Goal: Transaction & Acquisition: Book appointment/travel/reservation

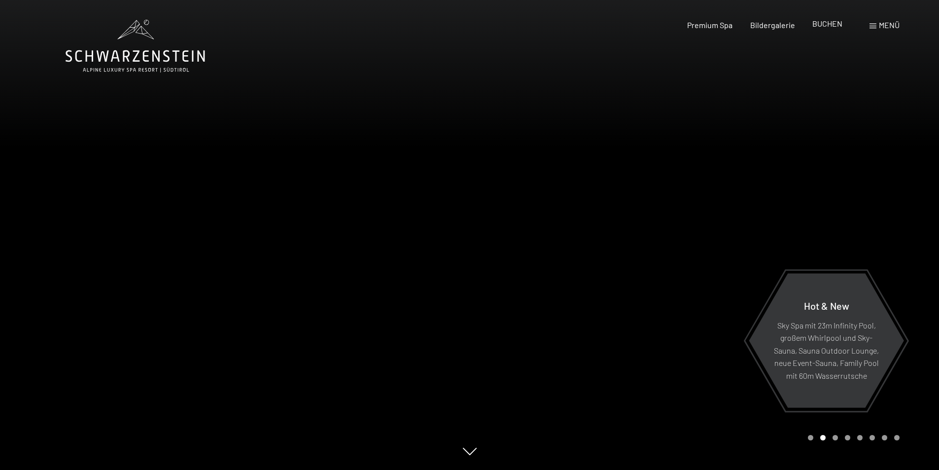
click at [827, 26] on span "BUCHEN" at bounding box center [827, 23] width 30 height 9
click at [873, 28] on span at bounding box center [872, 26] width 7 height 5
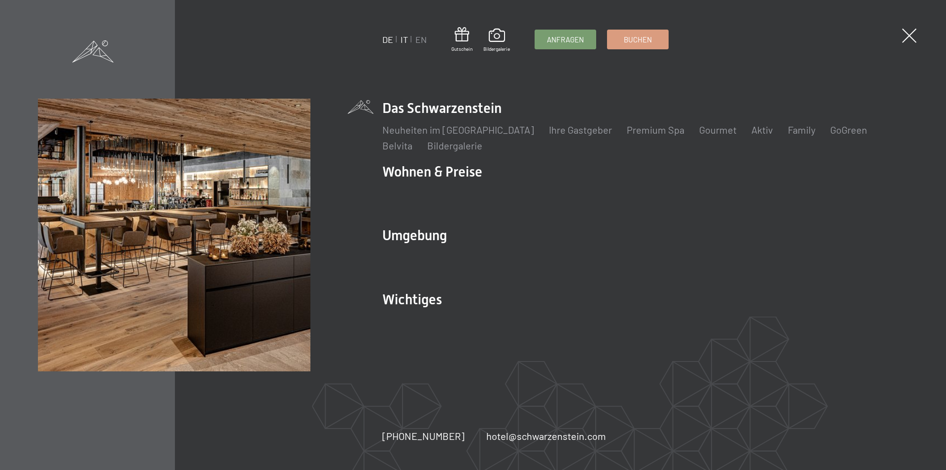
click at [404, 40] on link "IT" at bounding box center [404, 39] width 7 height 11
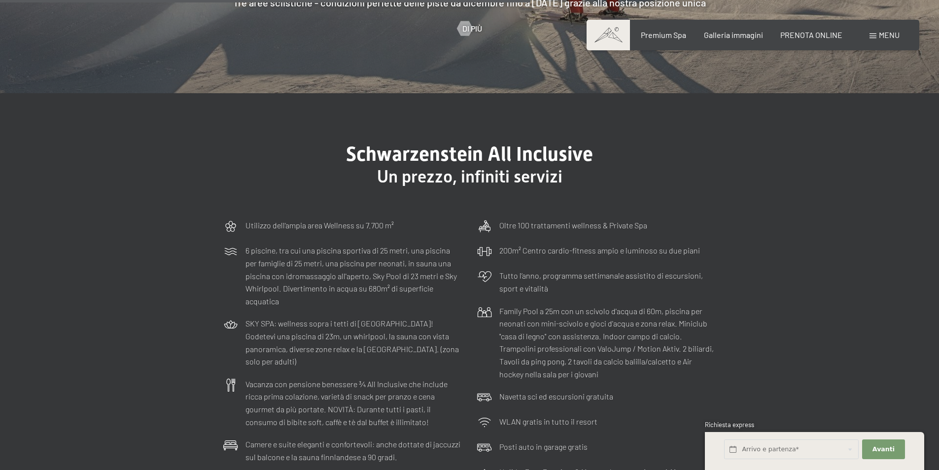
scroll to position [2957, 0]
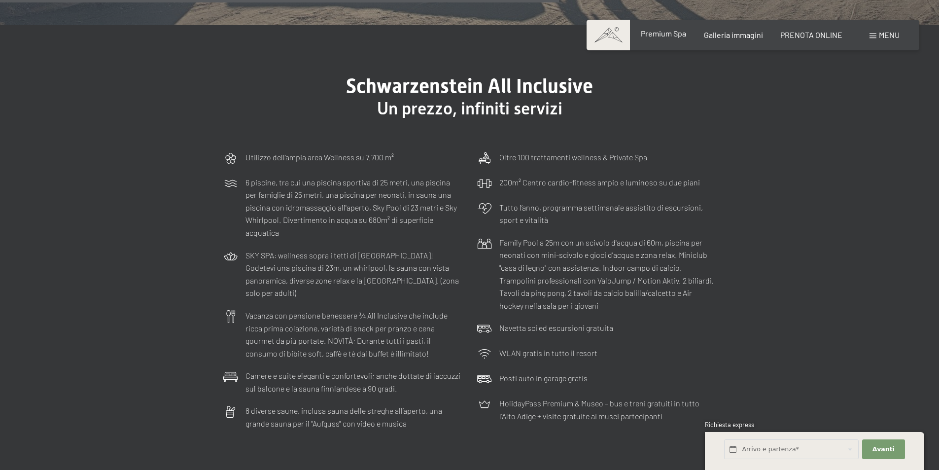
click at [668, 36] on span "Premium Spa" at bounding box center [663, 33] width 45 height 9
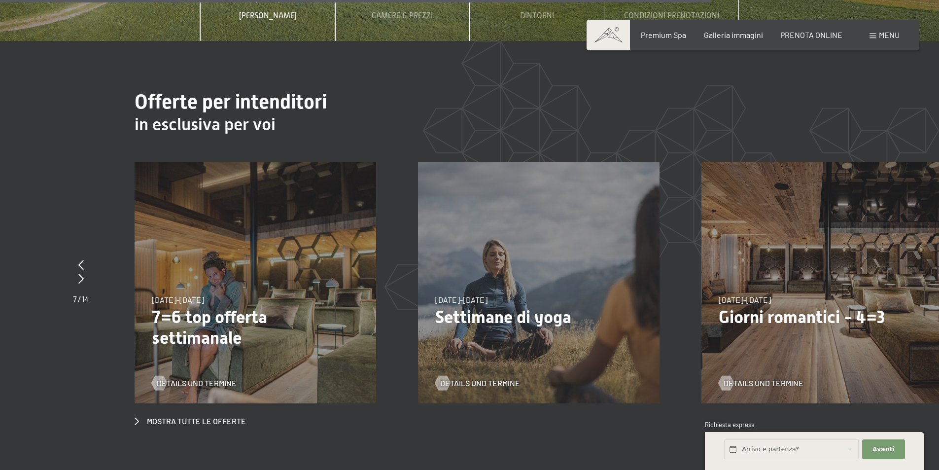
scroll to position [3795, 0]
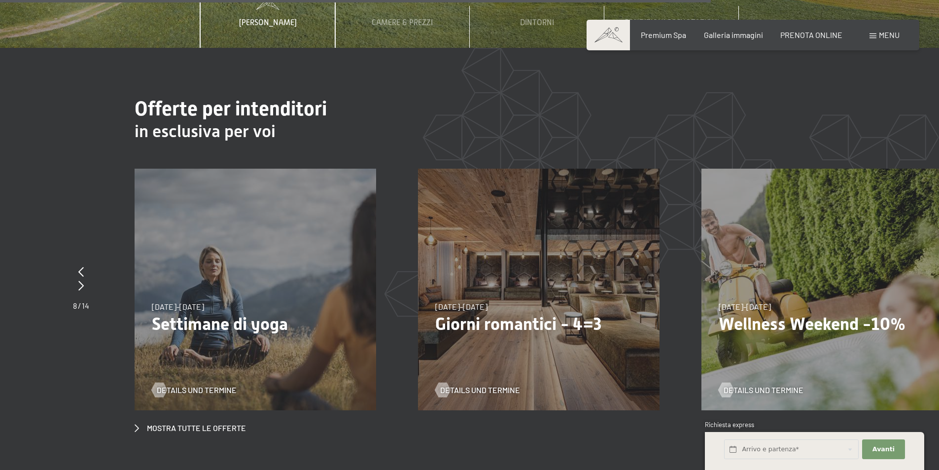
click at [790, 370] on div "Details und Termine" at bounding box center [819, 383] width 200 height 26
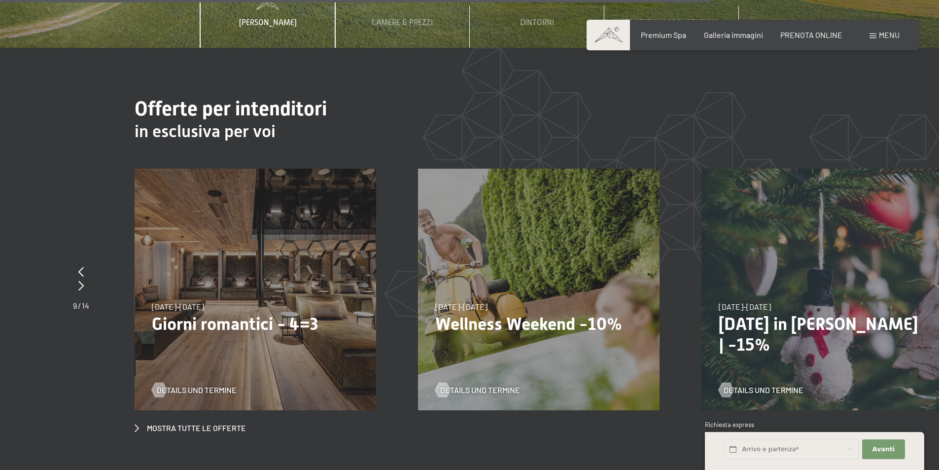
click at [518, 313] on p "Wellness Weekend -10%" at bounding box center [538, 323] width 207 height 21
click at [527, 235] on div "13/11/2025-1/12/2025 11/12/2025-22/12/2025 15/1/2026-26/1/2026 12/3/2026-23/3/2…" at bounding box center [538, 289] width 241 height 241
click at [482, 302] on span "13/11/2025-1/12/2025" at bounding box center [461, 306] width 52 height 9
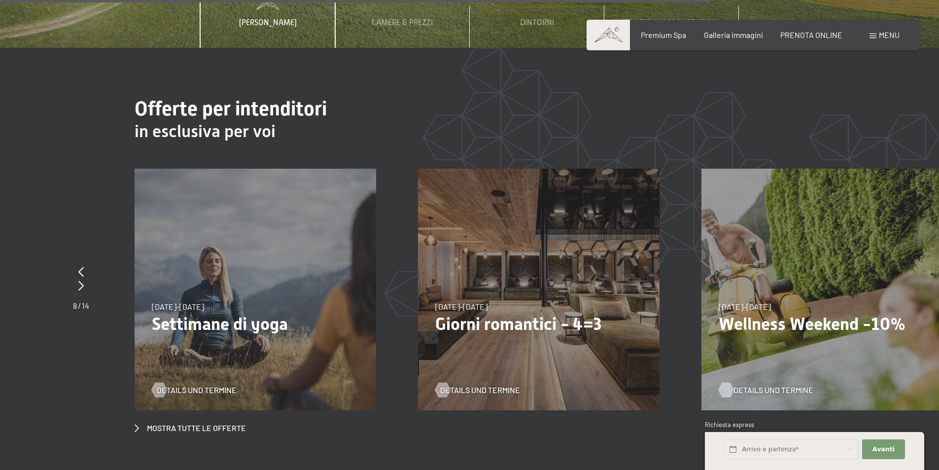
click at [726, 382] on div at bounding box center [726, 389] width 8 height 15
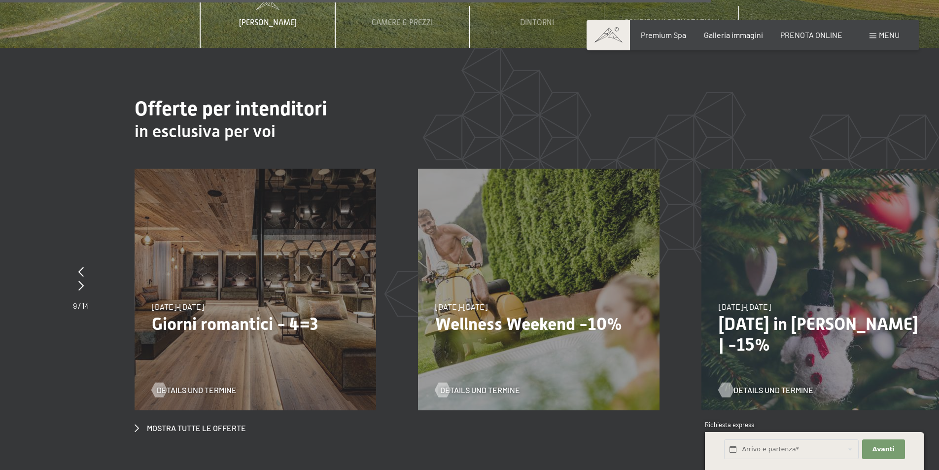
click at [726, 382] on div at bounding box center [726, 389] width 8 height 15
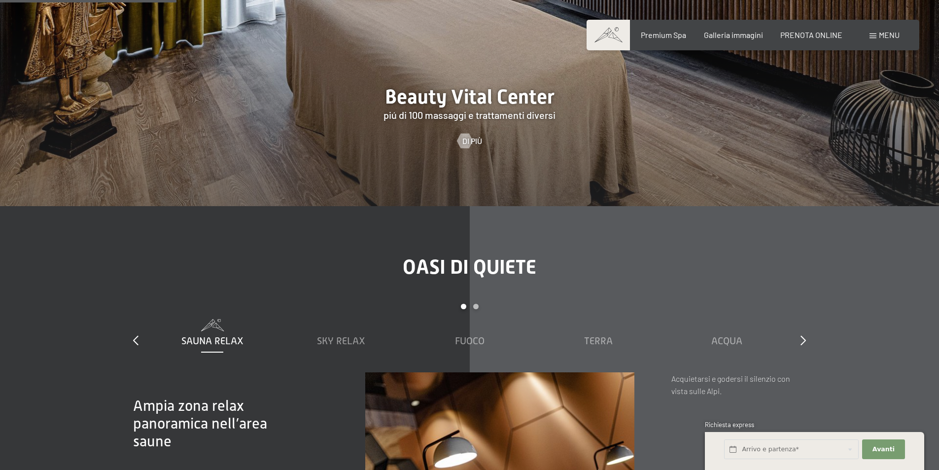
scroll to position [1528, 0]
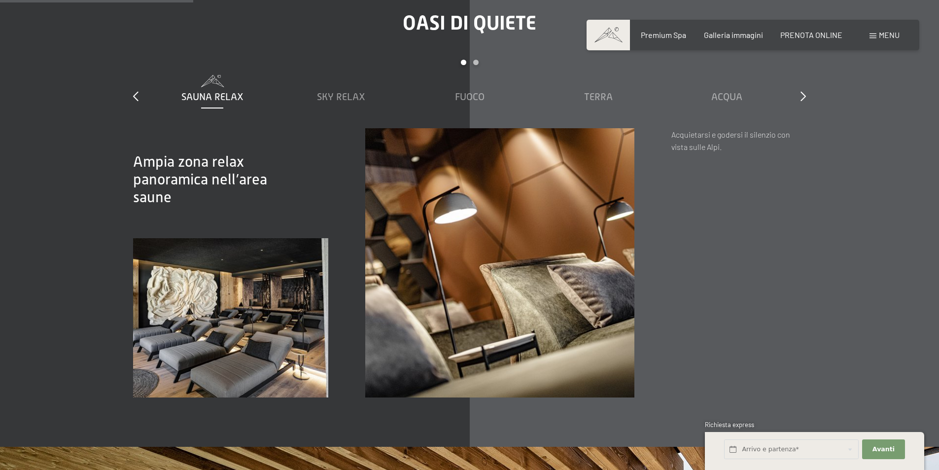
click at [806, 84] on div "Oasi di quiete slide 1 to 5 of 7 Sauna relax Sky Relax Fuoco Terra Acqua Aria S…" at bounding box center [469, 204] width 747 height 386
click at [351, 91] on span "Sky Relax" at bounding box center [341, 96] width 48 height 11
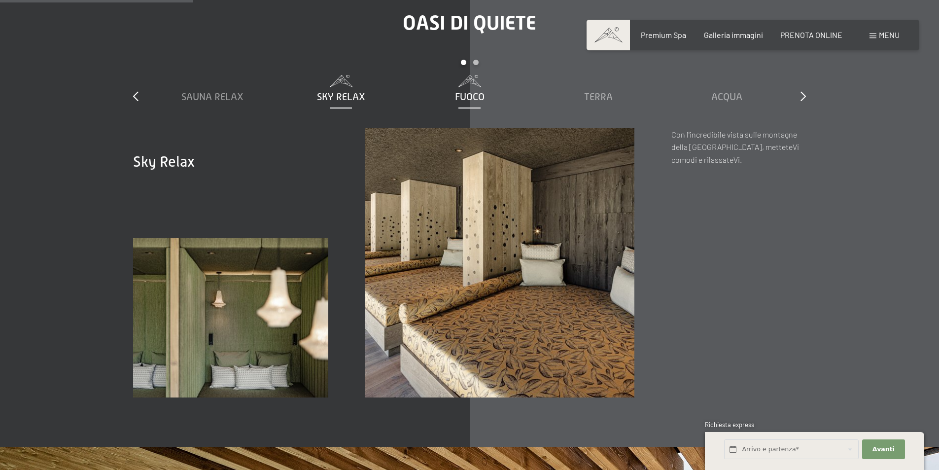
click at [475, 91] on span "Fuoco" at bounding box center [470, 96] width 30 height 11
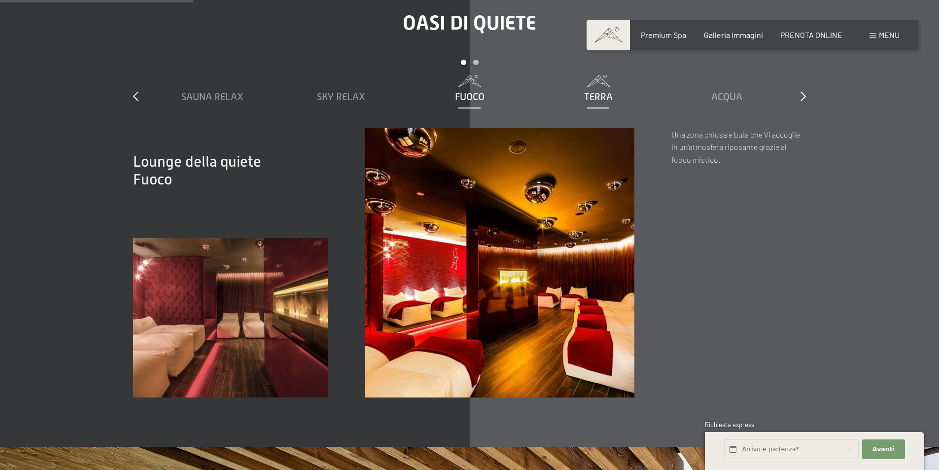
click at [594, 91] on span "Terra" at bounding box center [598, 96] width 29 height 11
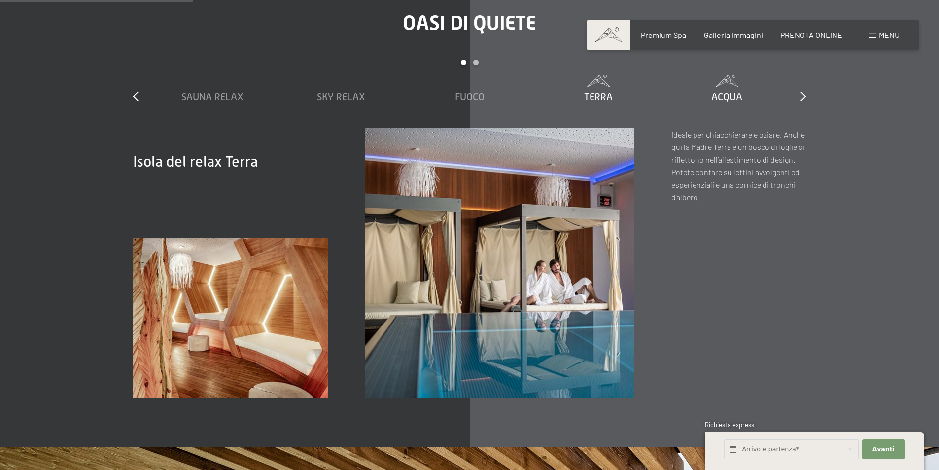
drag, startPoint x: 717, startPoint y: 85, endPoint x: 722, endPoint y: 86, distance: 5.5
click at [717, 91] on span "Acqua" at bounding box center [726, 96] width 31 height 11
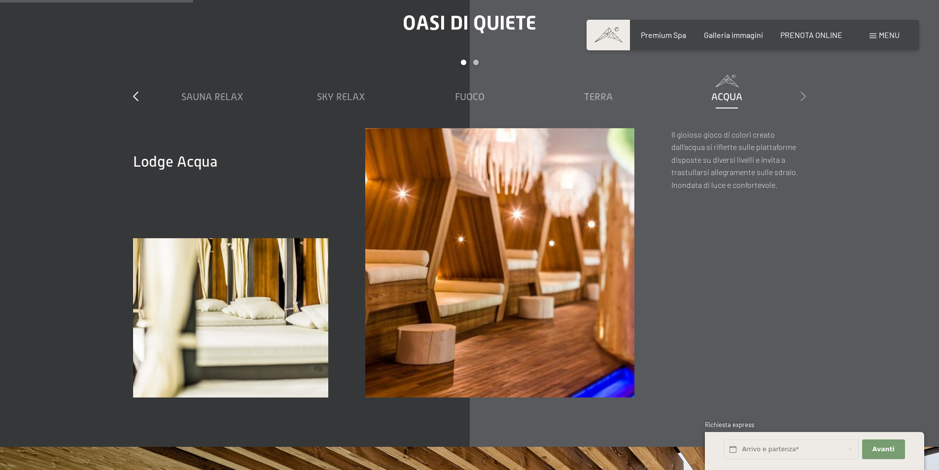
click at [803, 91] on icon at bounding box center [802, 96] width 5 height 10
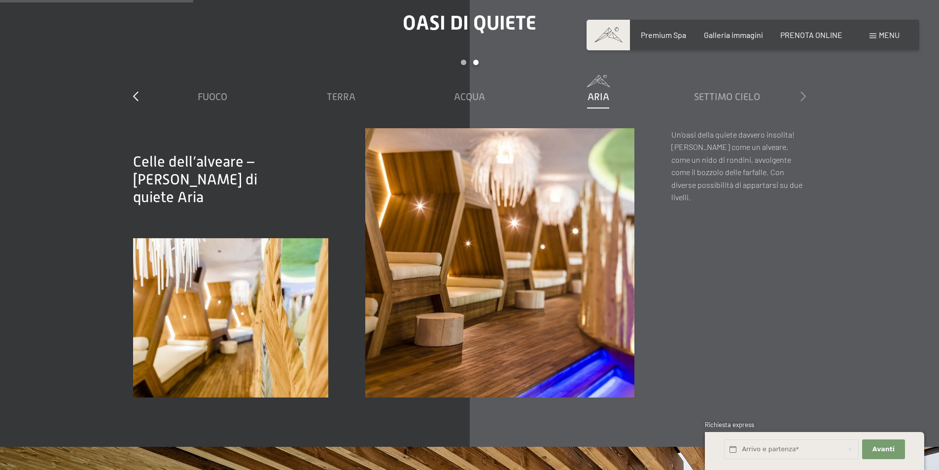
click at [803, 91] on icon at bounding box center [802, 96] width 5 height 10
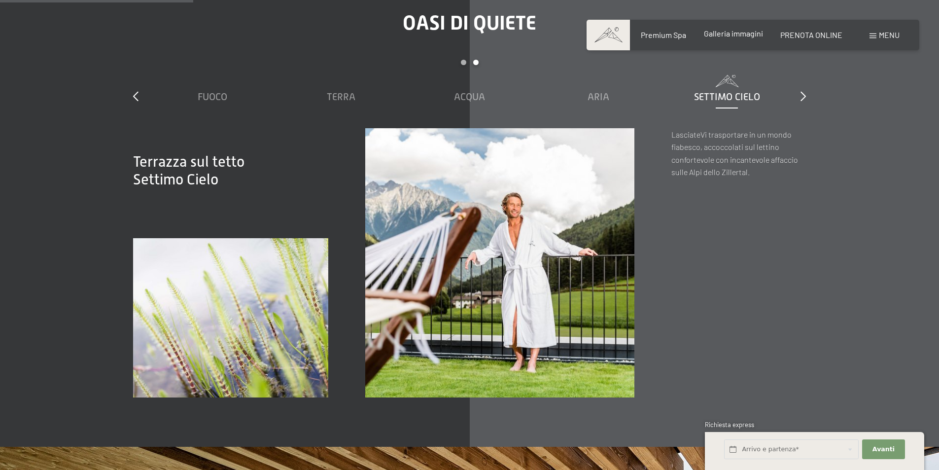
click at [753, 39] on div "Galleria immagini" at bounding box center [733, 33] width 59 height 11
click at [736, 39] on div "Premium Spa Galleria immagini PRENOTA ONLINE" at bounding box center [732, 35] width 253 height 11
click at [735, 34] on span "Galleria immagini" at bounding box center [733, 33] width 59 height 9
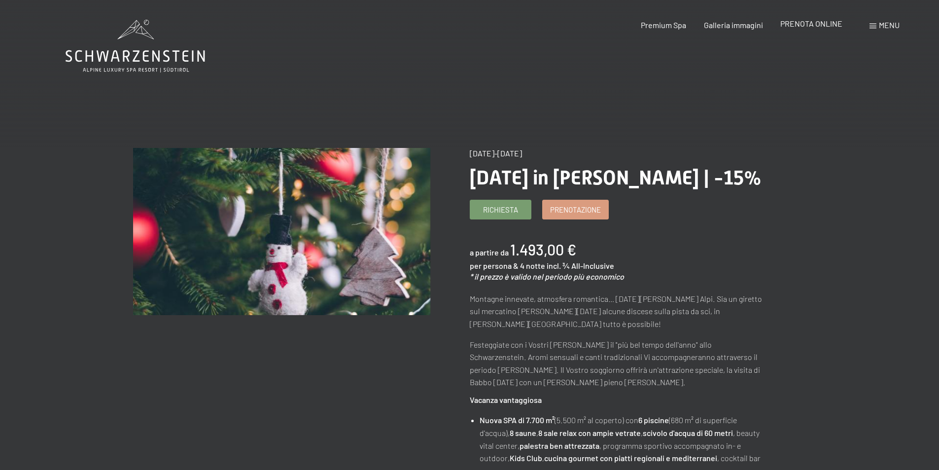
click at [817, 26] on span "PRENOTA ONLINE" at bounding box center [811, 23] width 62 height 9
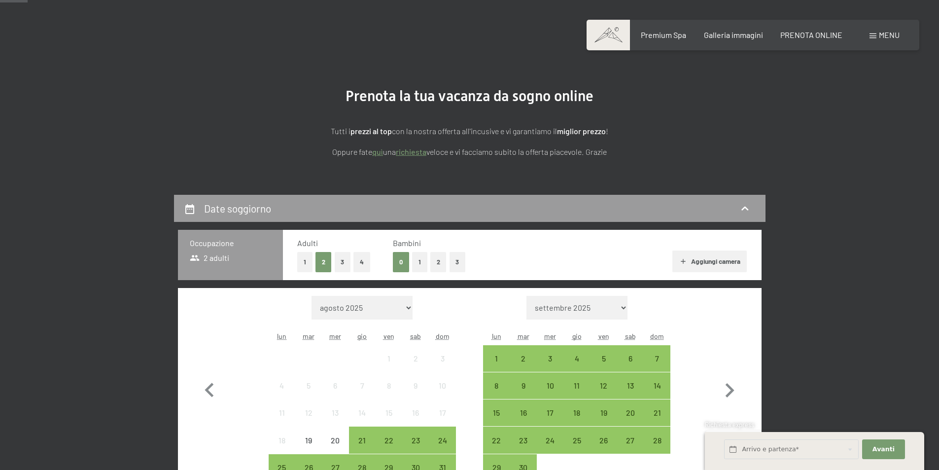
scroll to position [99, 0]
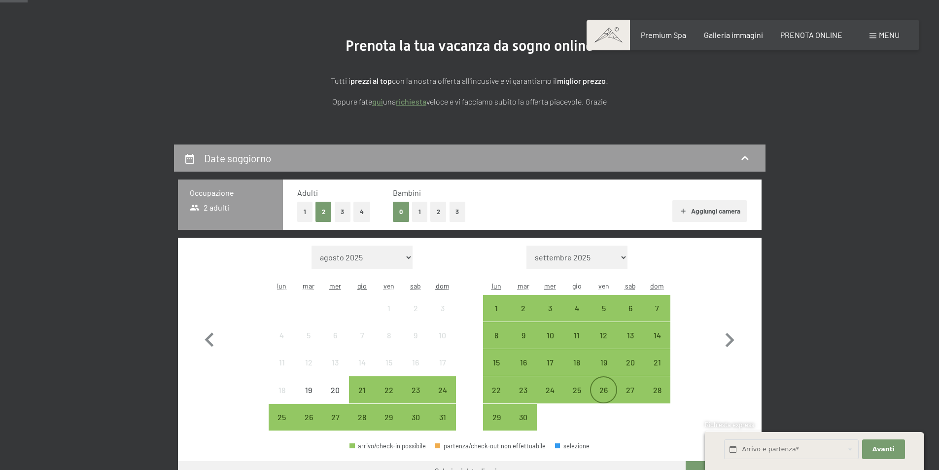
click at [607, 392] on div "26" at bounding box center [603, 398] width 25 height 25
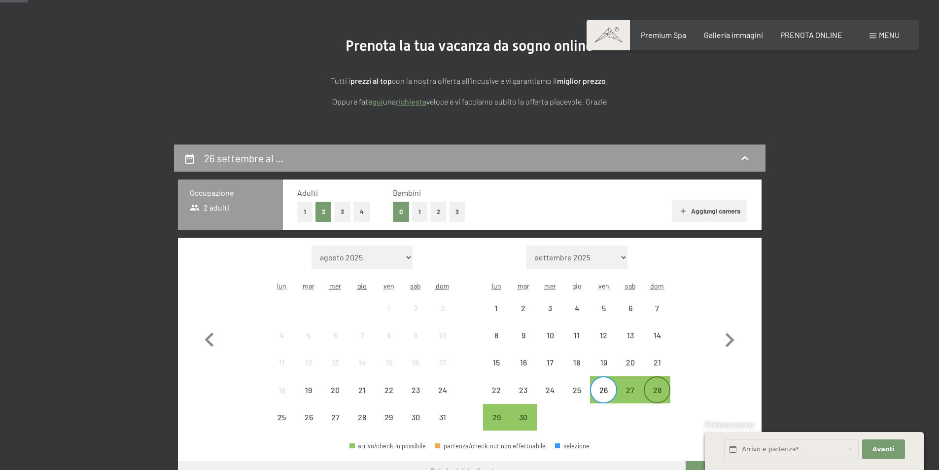
click at [661, 390] on div "28" at bounding box center [657, 398] width 25 height 25
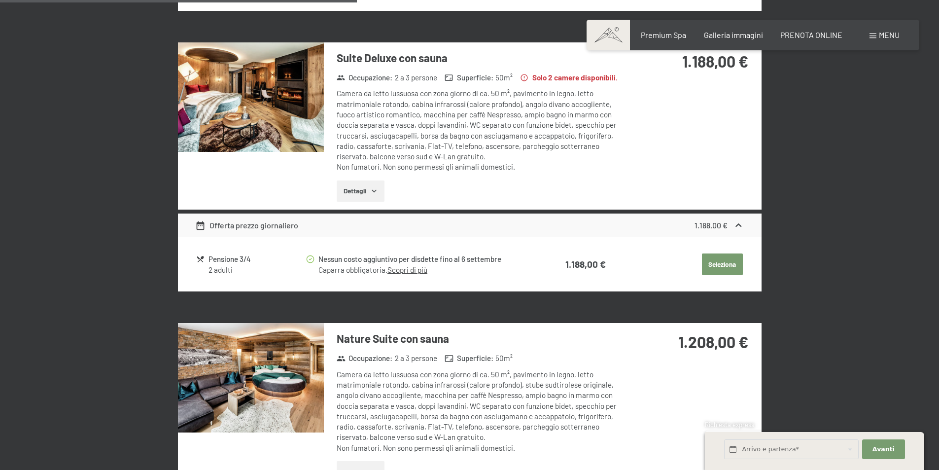
scroll to position [1429, 0]
